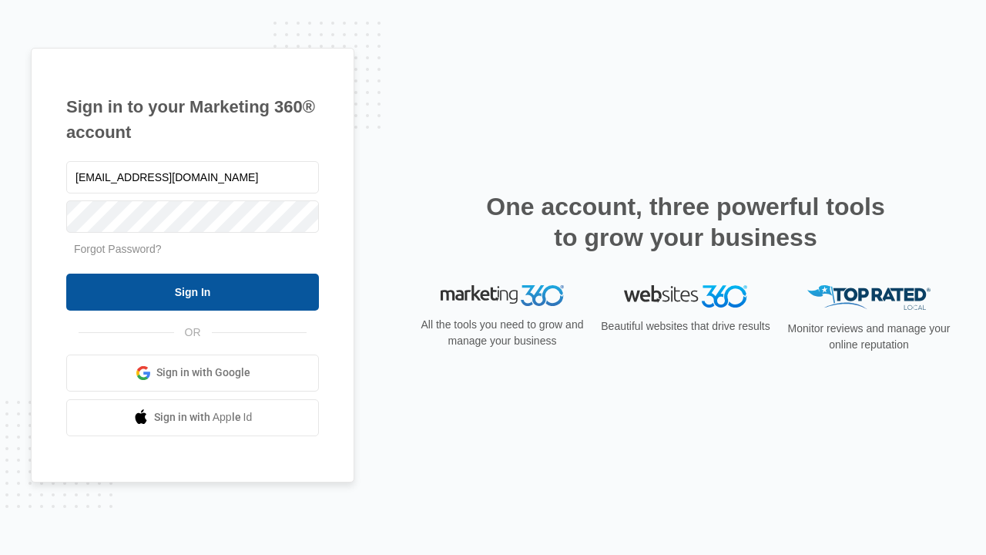
click at [193, 291] on input "Sign In" at bounding box center [192, 292] width 253 height 37
